Goal: Task Accomplishment & Management: Manage account settings

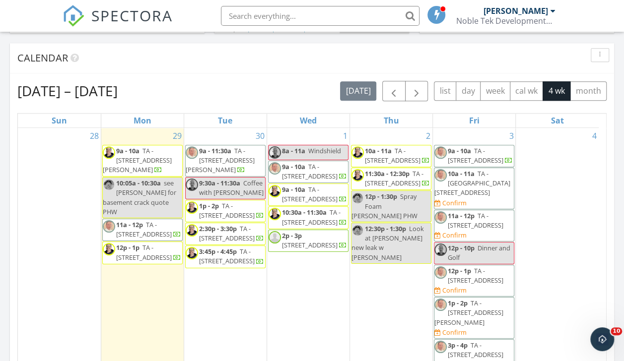
scroll to position [918, 639]
click at [190, 69] on div "Calendar" at bounding box center [312, 58] width 604 height 30
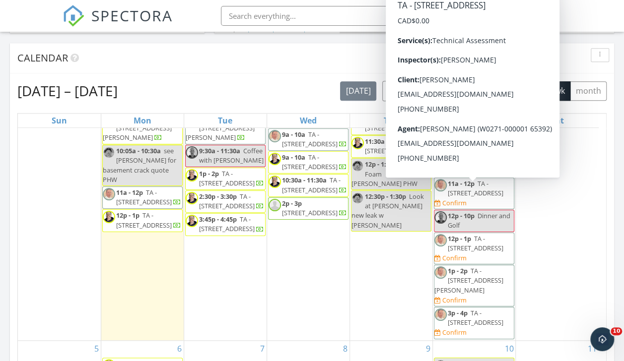
scroll to position [36, 0]
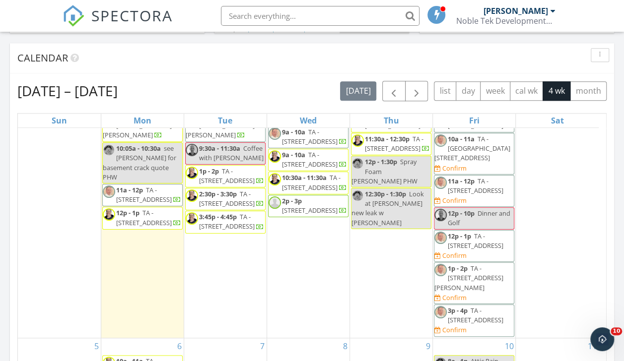
click at [309, 69] on div "Calendar" at bounding box center [312, 58] width 604 height 30
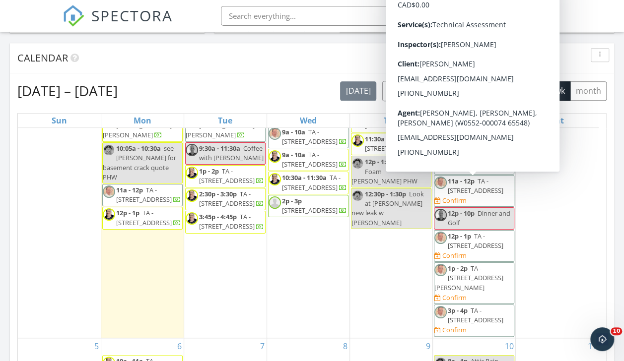
scroll to position [0, 0]
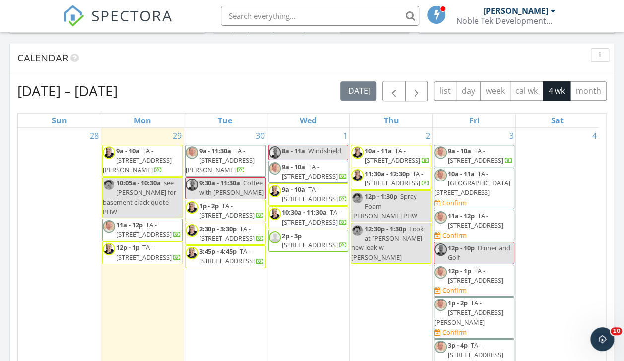
click at [486, 154] on span "TA - [STREET_ADDRESS]" at bounding box center [476, 155] width 56 height 18
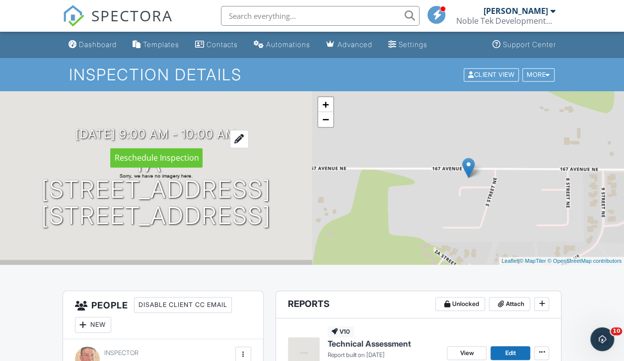
click at [171, 130] on h3 "10/03/2025 9:00 am - 10:00 am" at bounding box center [155, 134] width 161 height 13
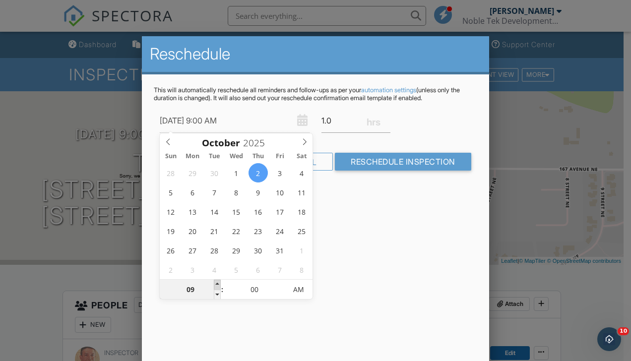
type input "10/02/2025 10:00 AM"
type input "10"
click at [217, 284] on span at bounding box center [217, 285] width 7 height 10
type input "10/02/2025 11:00 AM"
type input "11"
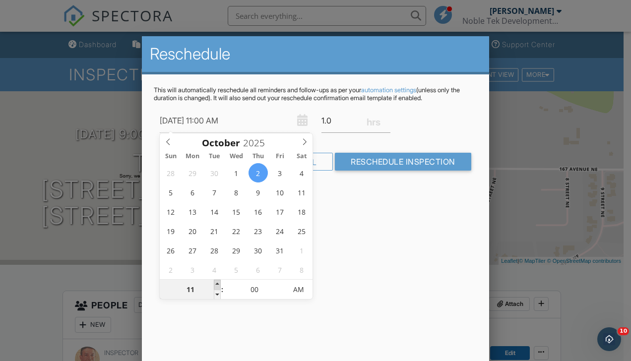
click at [217, 284] on span at bounding box center [217, 285] width 7 height 10
type input "10/02/2025 12:00 PM"
type input "12"
click at [217, 284] on span at bounding box center [217, 285] width 7 height 10
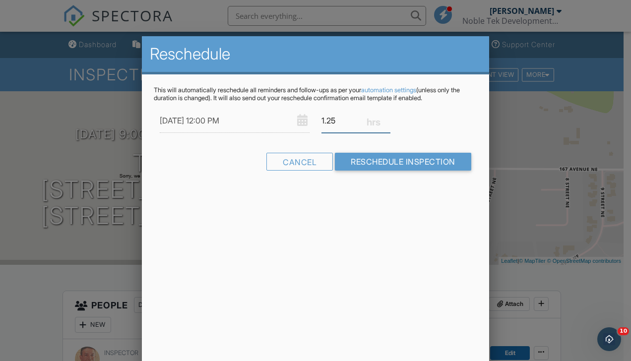
click at [386, 118] on input "1.25" at bounding box center [356, 121] width 69 height 24
click at [386, 118] on input "1.5" at bounding box center [356, 121] width 69 height 24
click at [386, 118] on input "1.75" at bounding box center [356, 121] width 69 height 24
type input "2"
click at [386, 118] on input "2" at bounding box center [356, 121] width 69 height 24
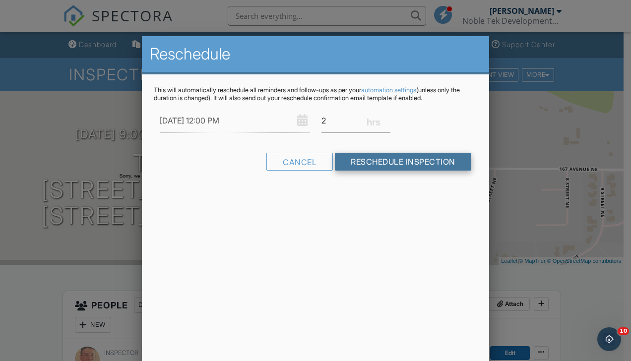
click at [372, 160] on input "Reschedule Inspection" at bounding box center [403, 162] width 136 height 18
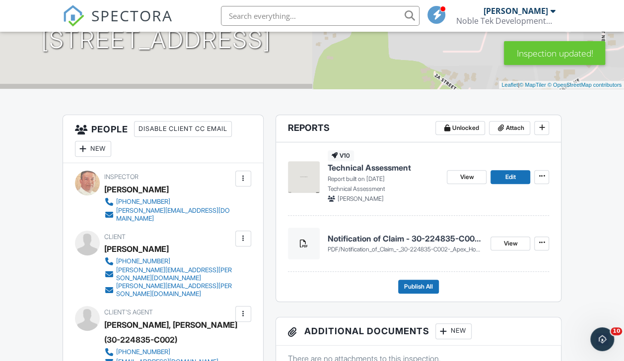
scroll to position [176, 0]
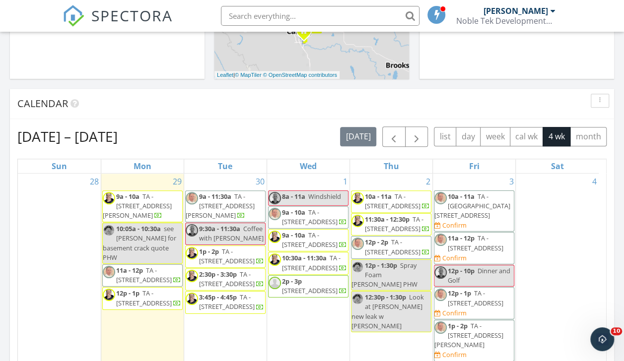
click at [297, 19] on input "text" at bounding box center [320, 16] width 199 height 20
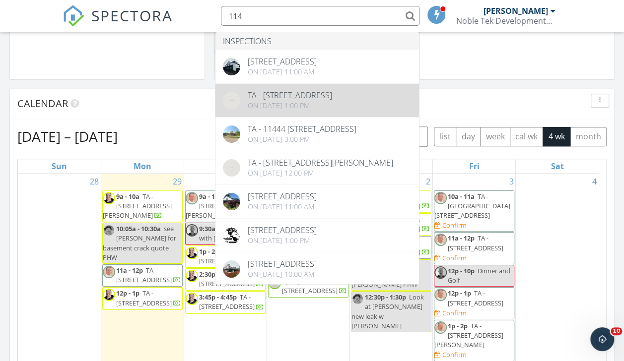
type input "114"
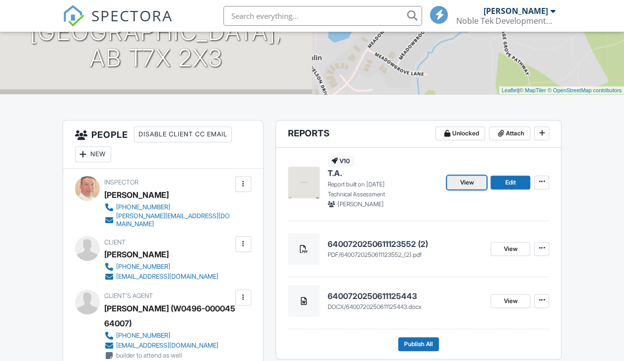
click at [468, 183] on span "View" at bounding box center [467, 183] width 14 height 10
